Goal: Task Accomplishment & Management: Manage account settings

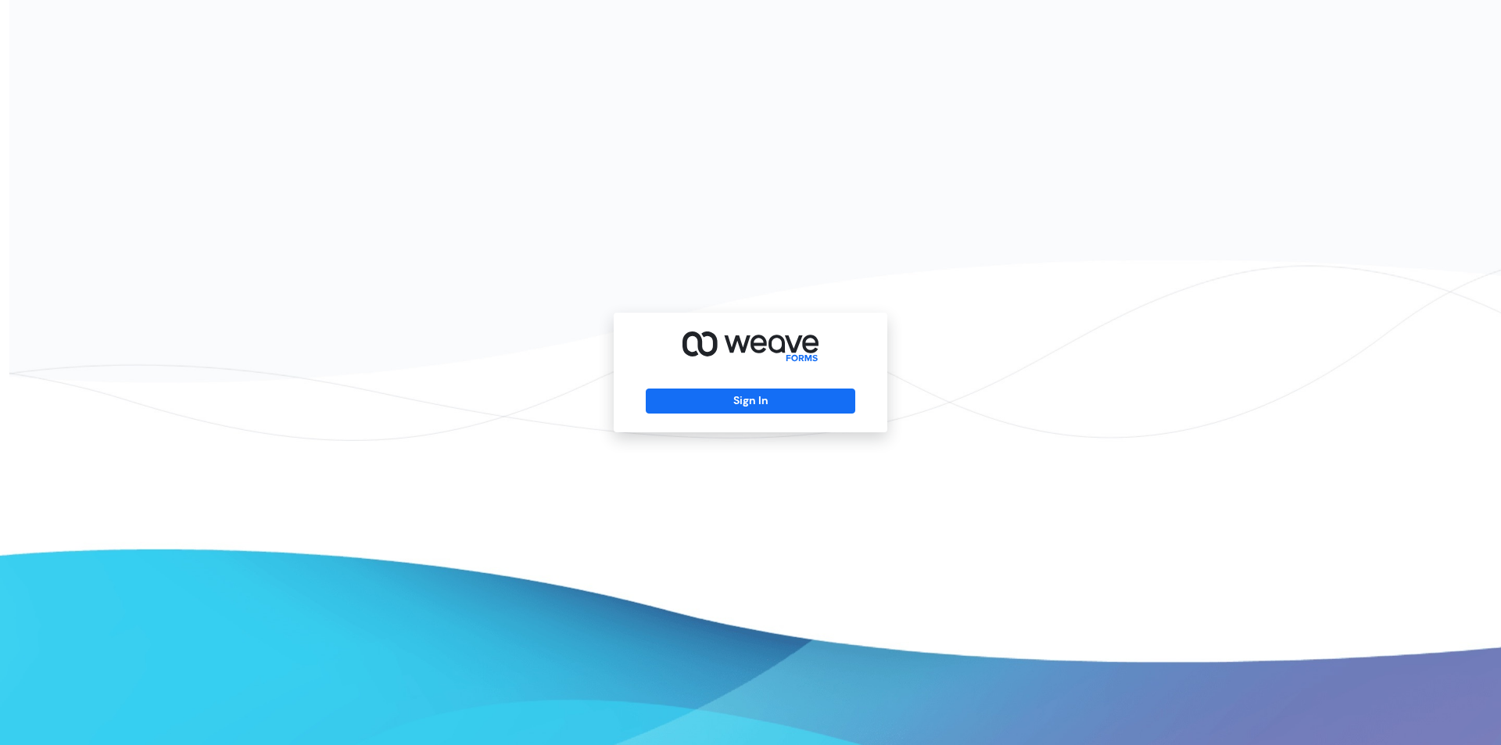
click at [569, 282] on div "Sign In" at bounding box center [750, 372] width 1501 height 745
click at [771, 410] on button "Sign In" at bounding box center [750, 400] width 209 height 25
